Goal: Transaction & Acquisition: Purchase product/service

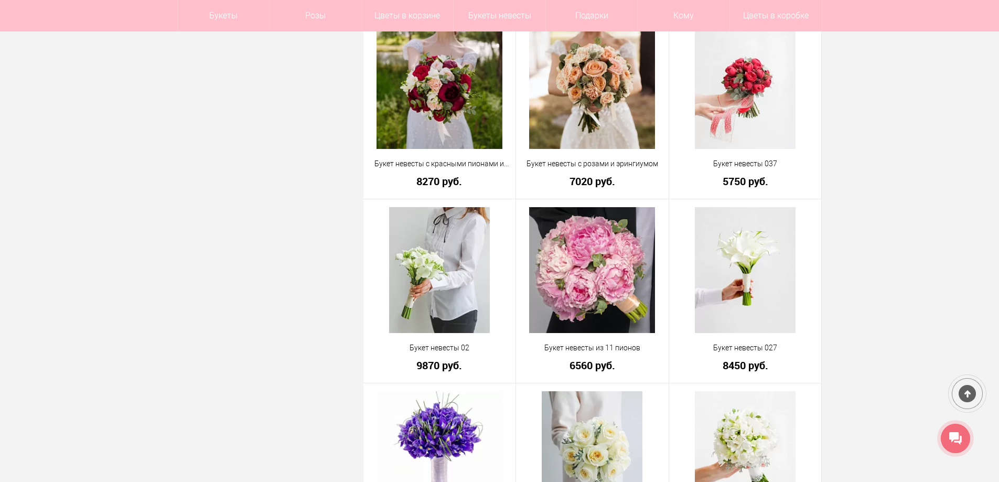
scroll to position [1311, 0]
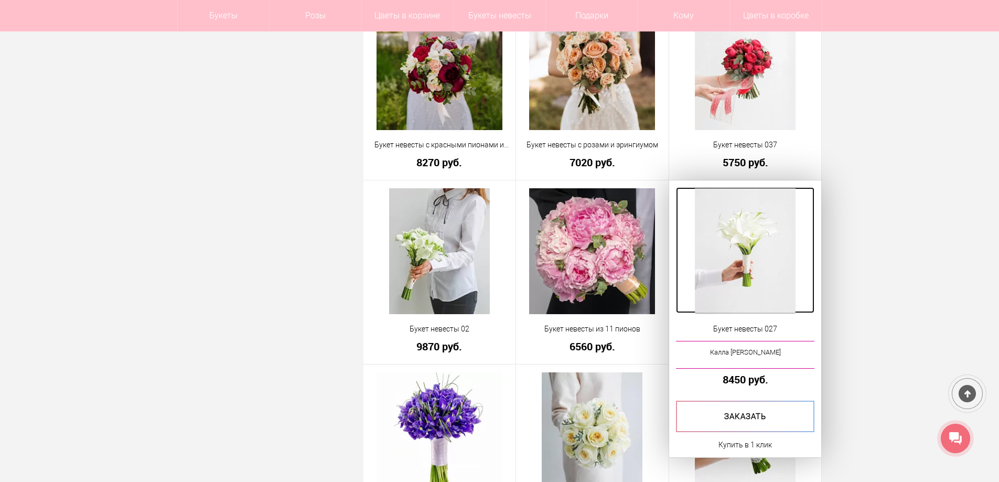
click at [753, 279] on img at bounding box center [745, 251] width 101 height 126
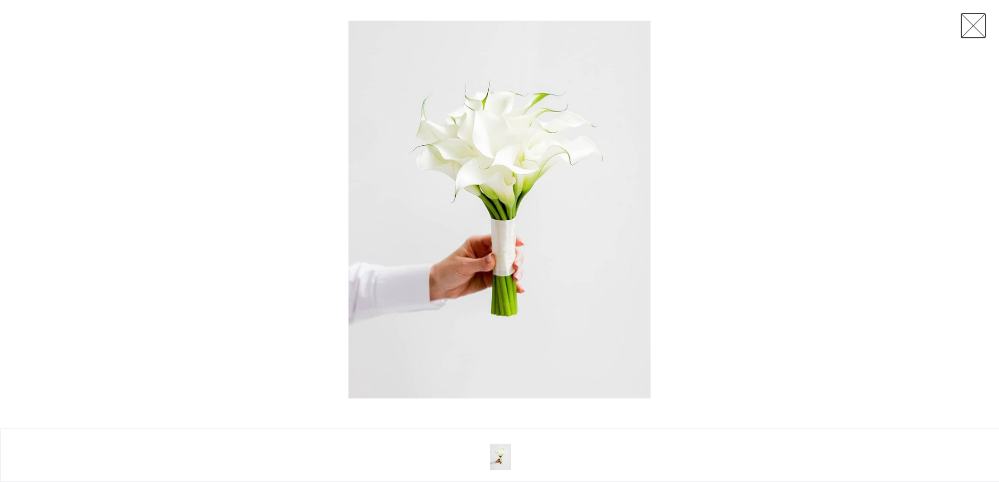
click at [973, 24] on link at bounding box center [973, 26] width 26 height 26
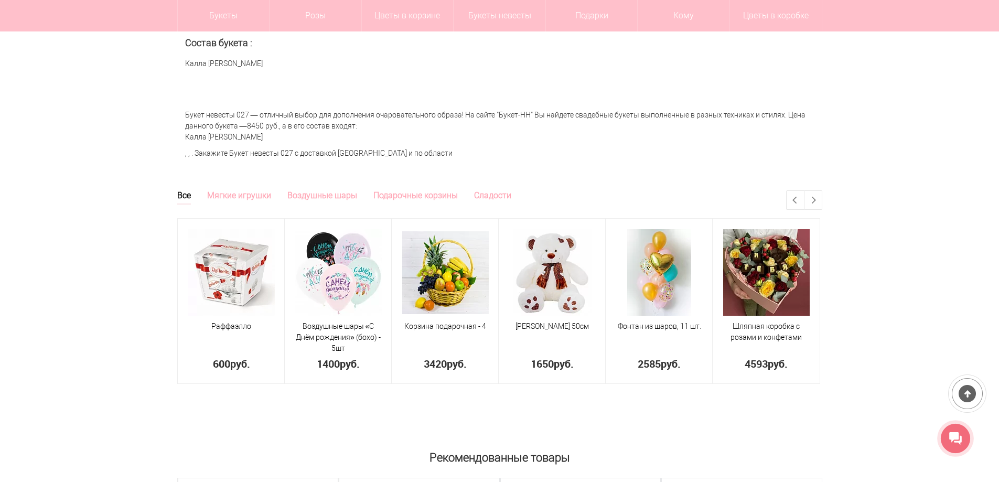
scroll to position [367, 0]
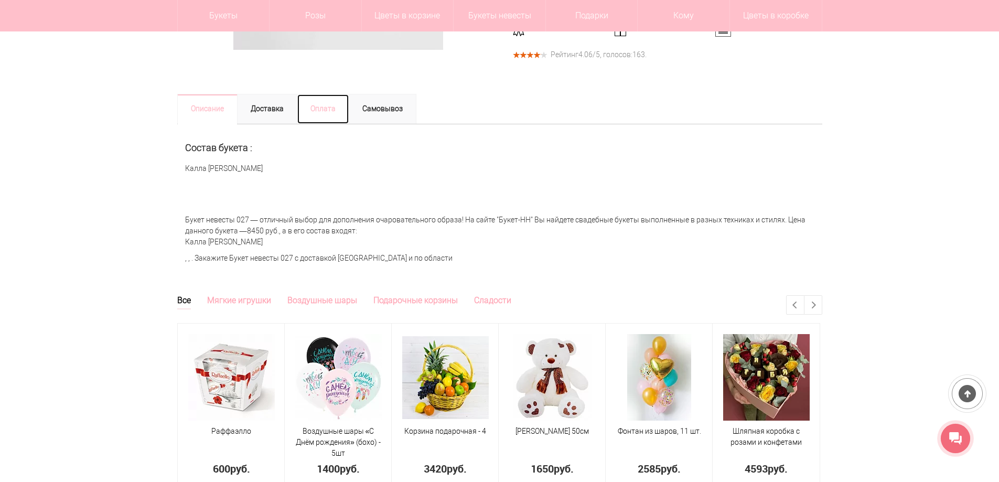
click at [309, 114] on link "Оплата" at bounding box center [323, 109] width 52 height 30
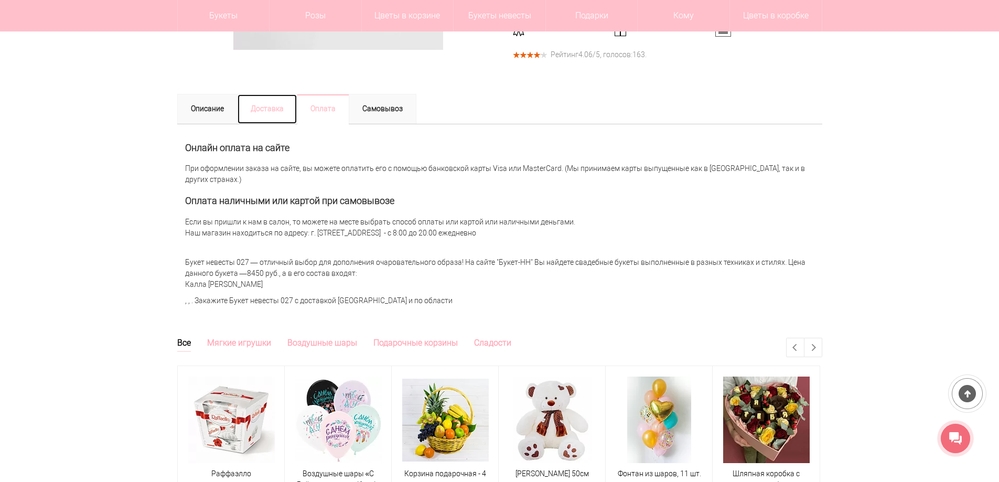
click at [271, 107] on link "Доставка" at bounding box center [267, 109] width 60 height 30
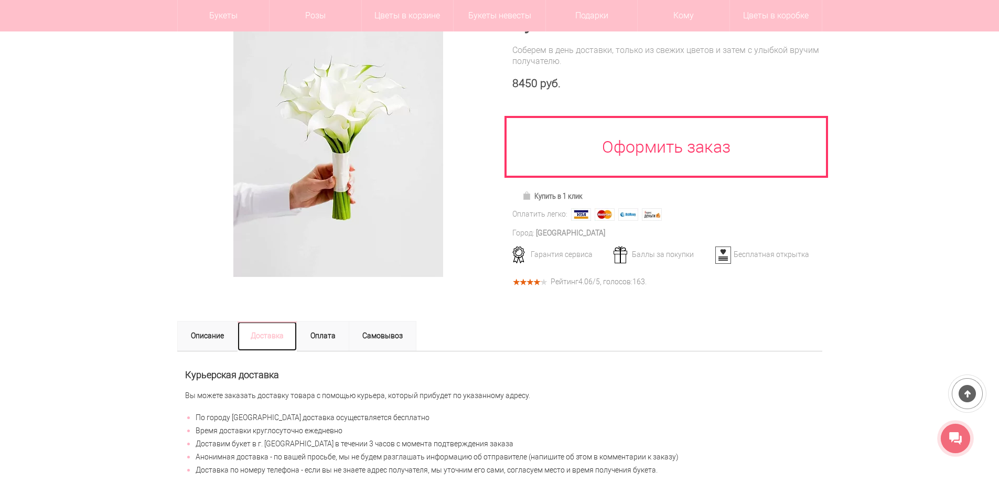
scroll to position [210, 0]
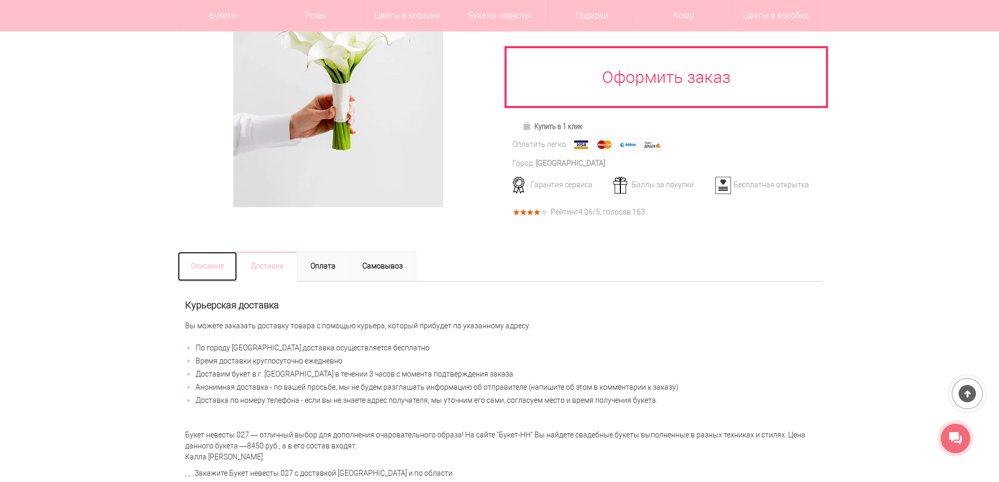
click at [212, 267] on link "Описание" at bounding box center [207, 266] width 60 height 30
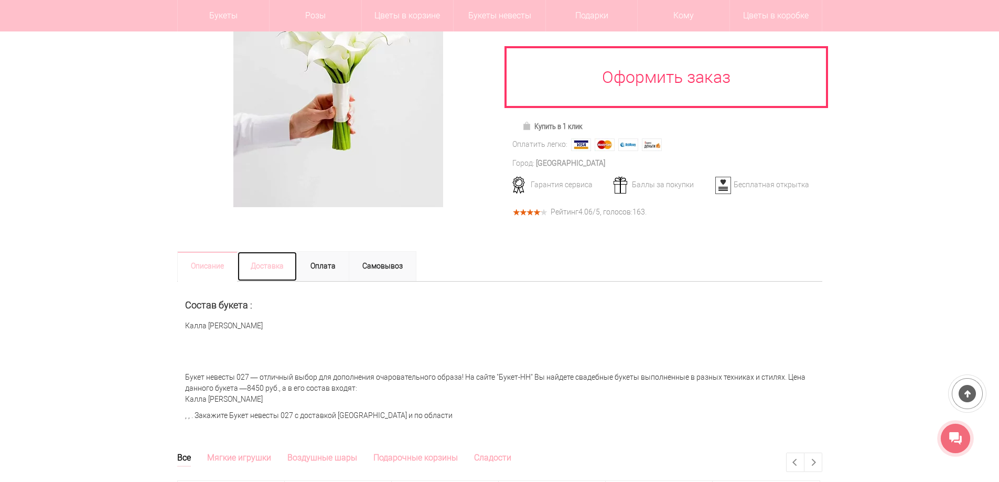
click at [252, 268] on link "Доставка" at bounding box center [267, 266] width 60 height 30
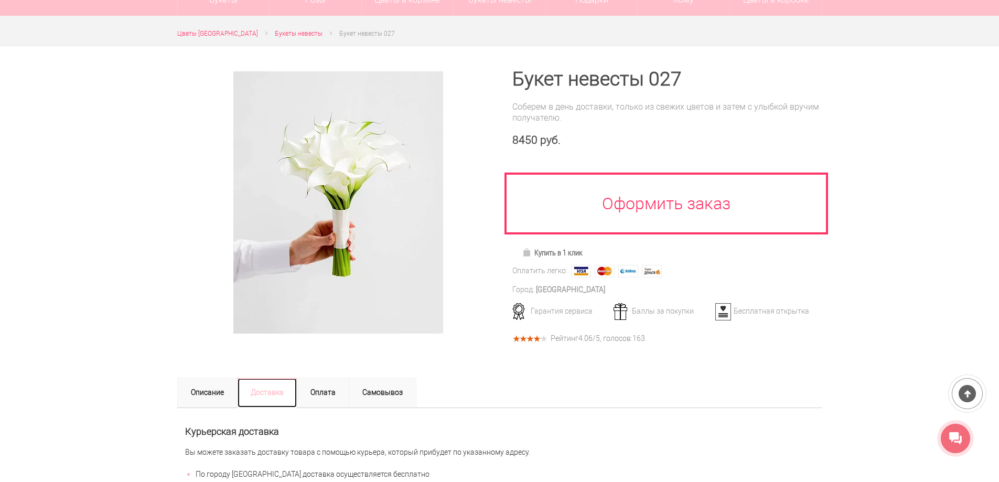
scroll to position [52, 0]
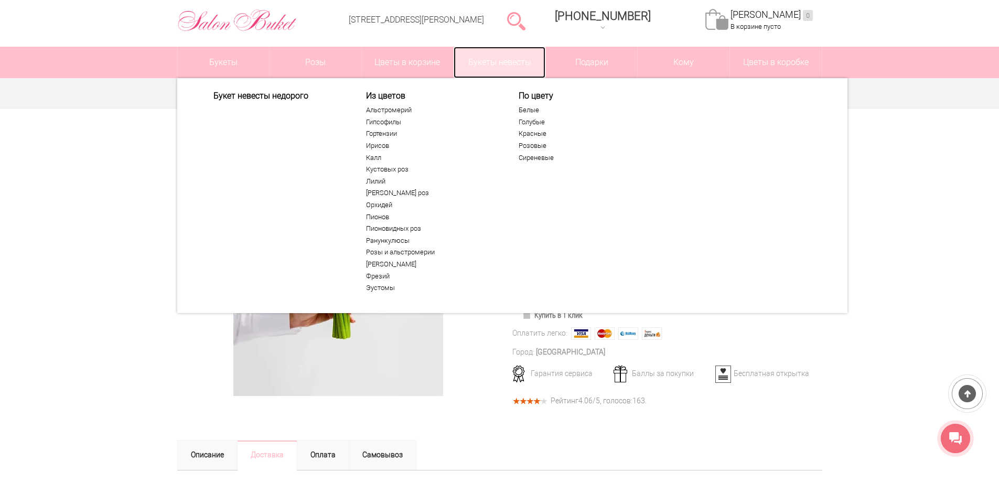
click at [512, 62] on link "Букеты невесты" at bounding box center [499, 62] width 92 height 31
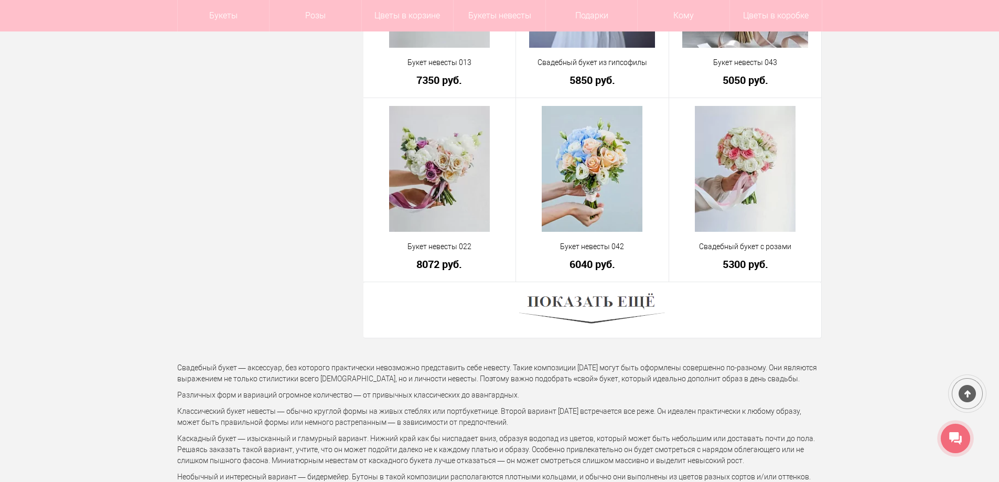
scroll to position [2883, 0]
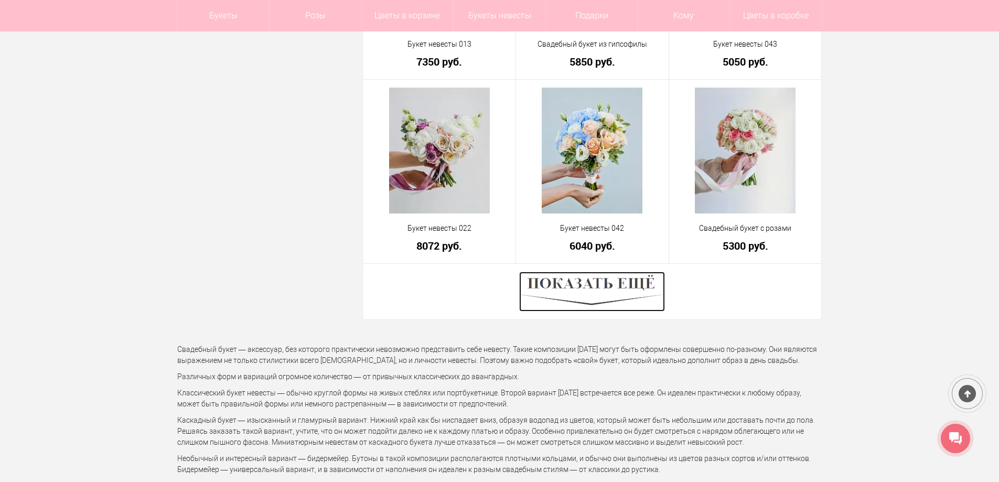
click at [603, 298] on img at bounding box center [592, 292] width 146 height 40
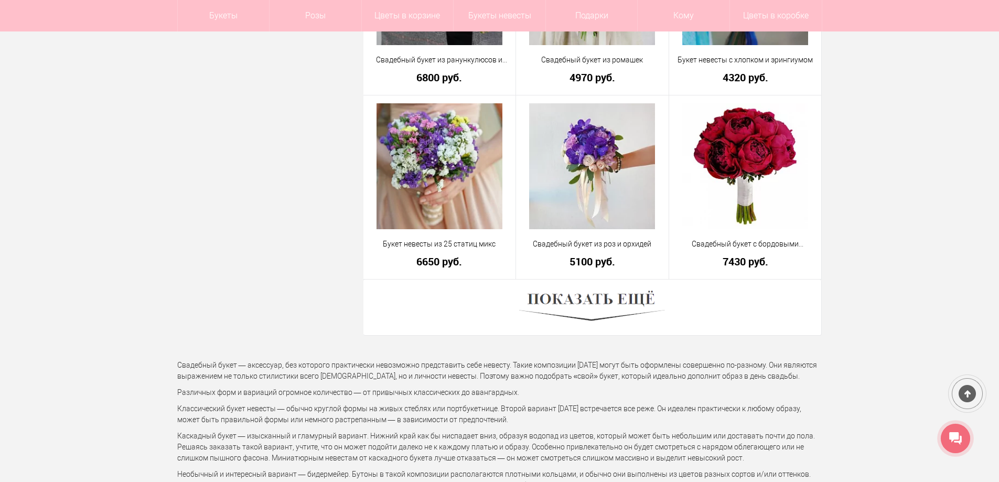
scroll to position [5871, 0]
